Goal: Find specific page/section

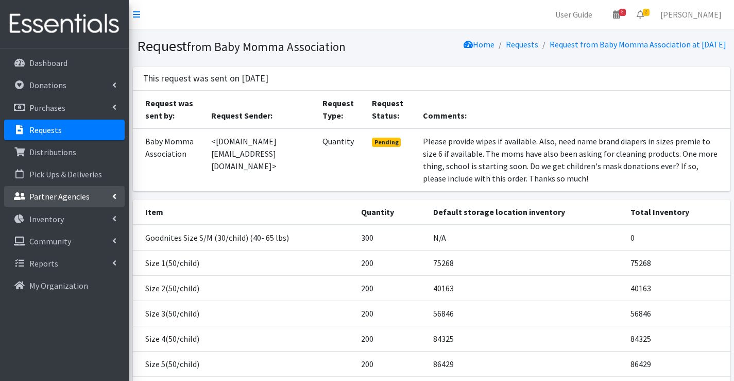
click at [56, 202] on p "Partner Agencies" at bounding box center [59, 196] width 60 height 10
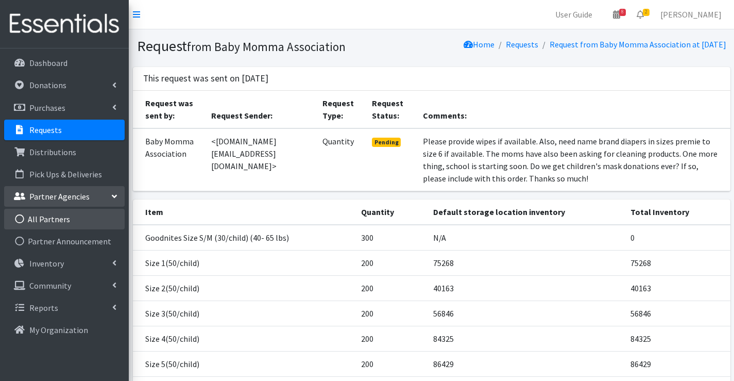
click at [59, 222] on link "All Partners" at bounding box center [64, 219] width 121 height 21
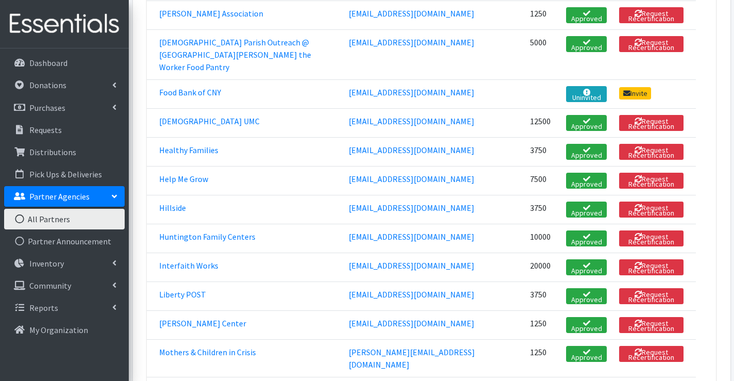
scroll to position [670, 0]
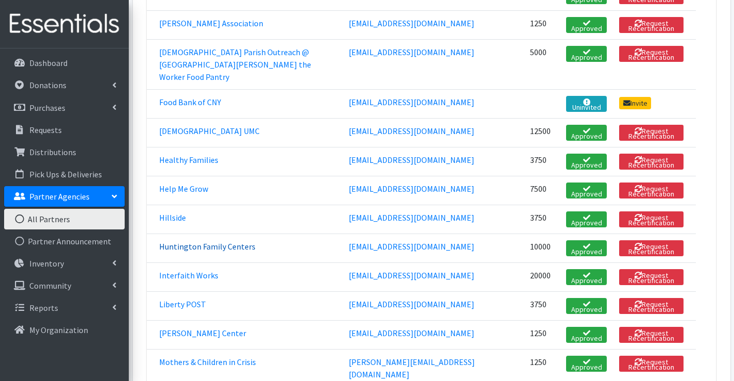
click at [194, 241] on link "Huntington Family Centers" at bounding box center [207, 246] width 96 height 10
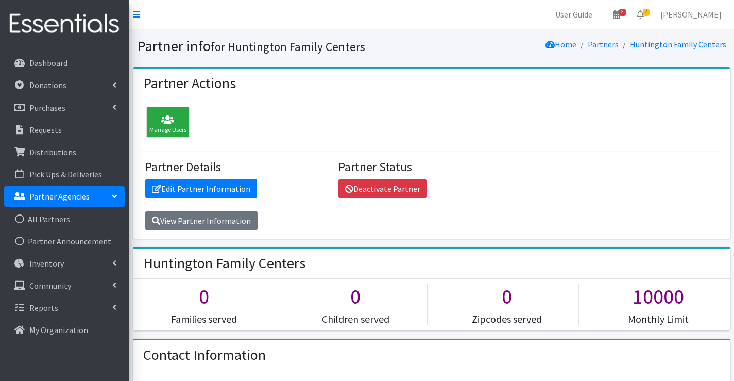
scroll to position [155, 0]
